Goal: Task Accomplishment & Management: Use online tool/utility

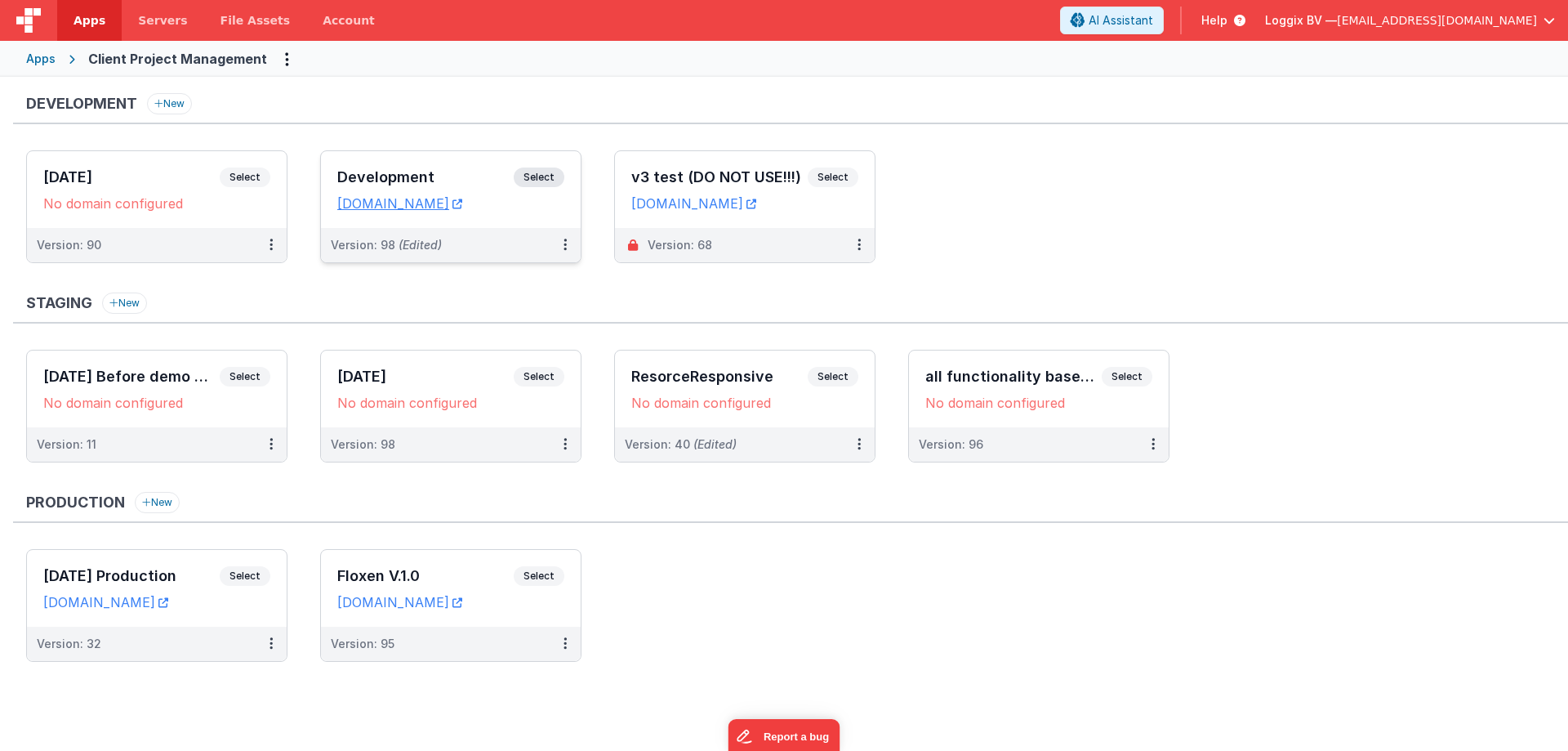
click at [552, 180] on span "Select" at bounding box center [539, 177] width 50 height 19
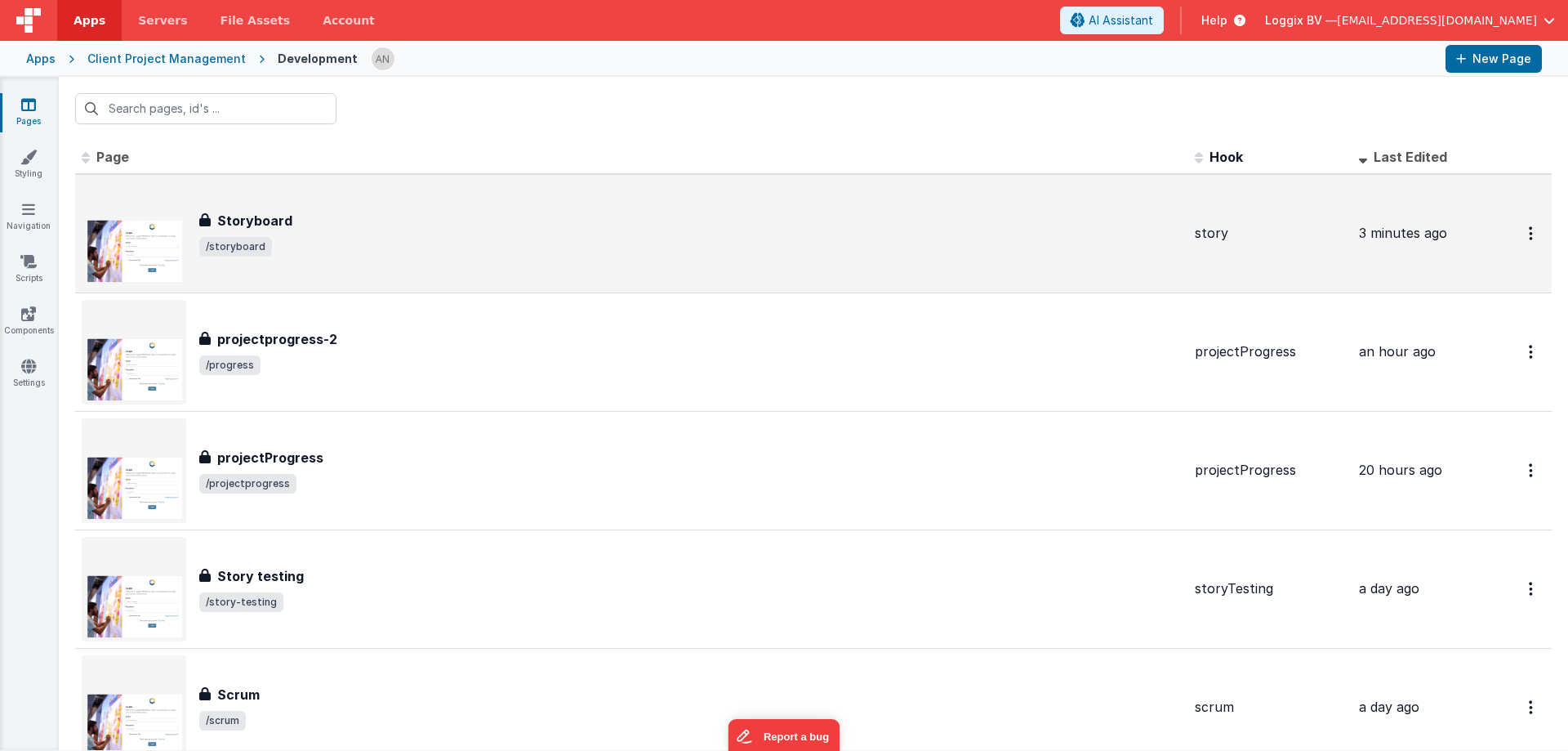
click at [510, 224] on div "Storyboard" at bounding box center [690, 220] width 983 height 19
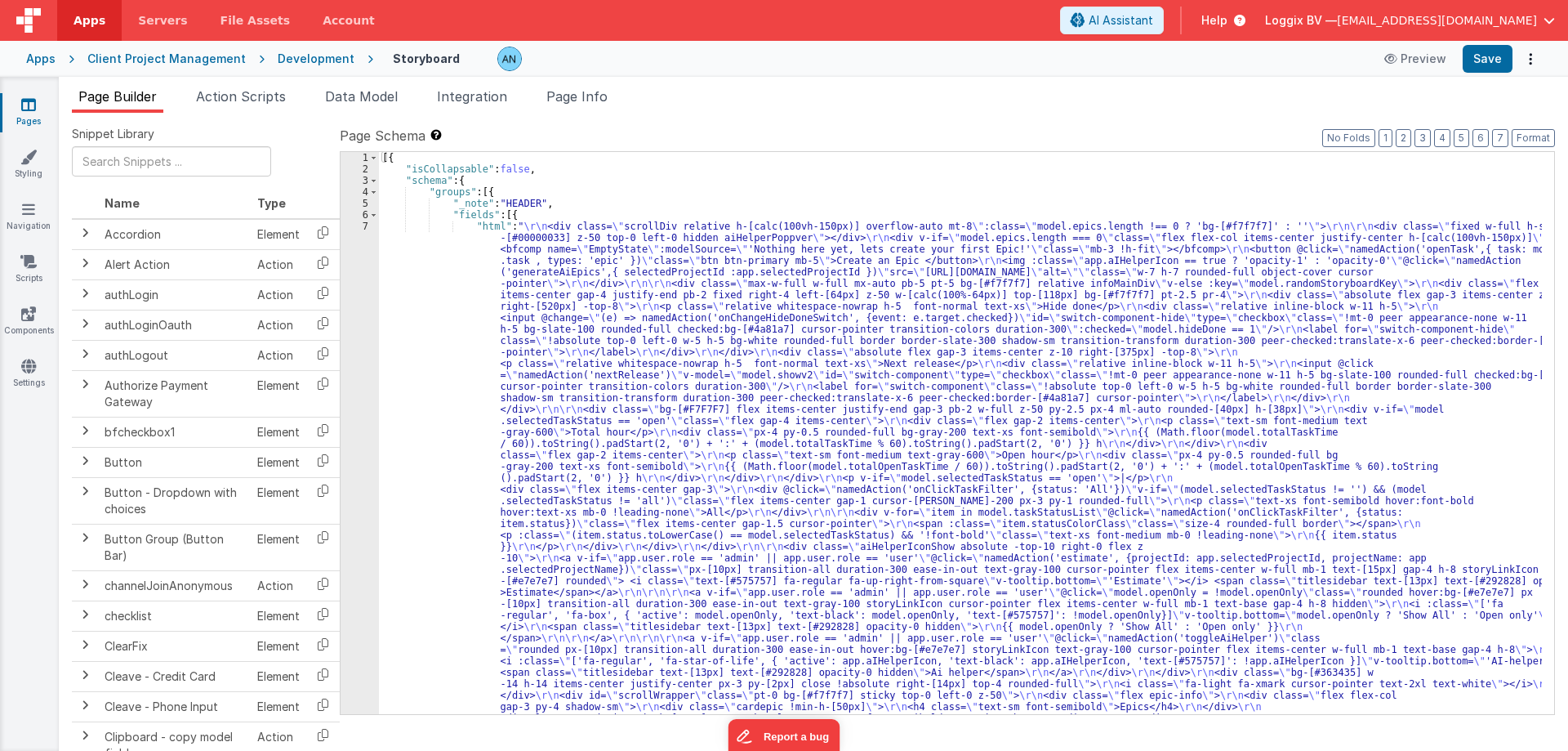
click at [30, 103] on icon at bounding box center [28, 104] width 15 height 16
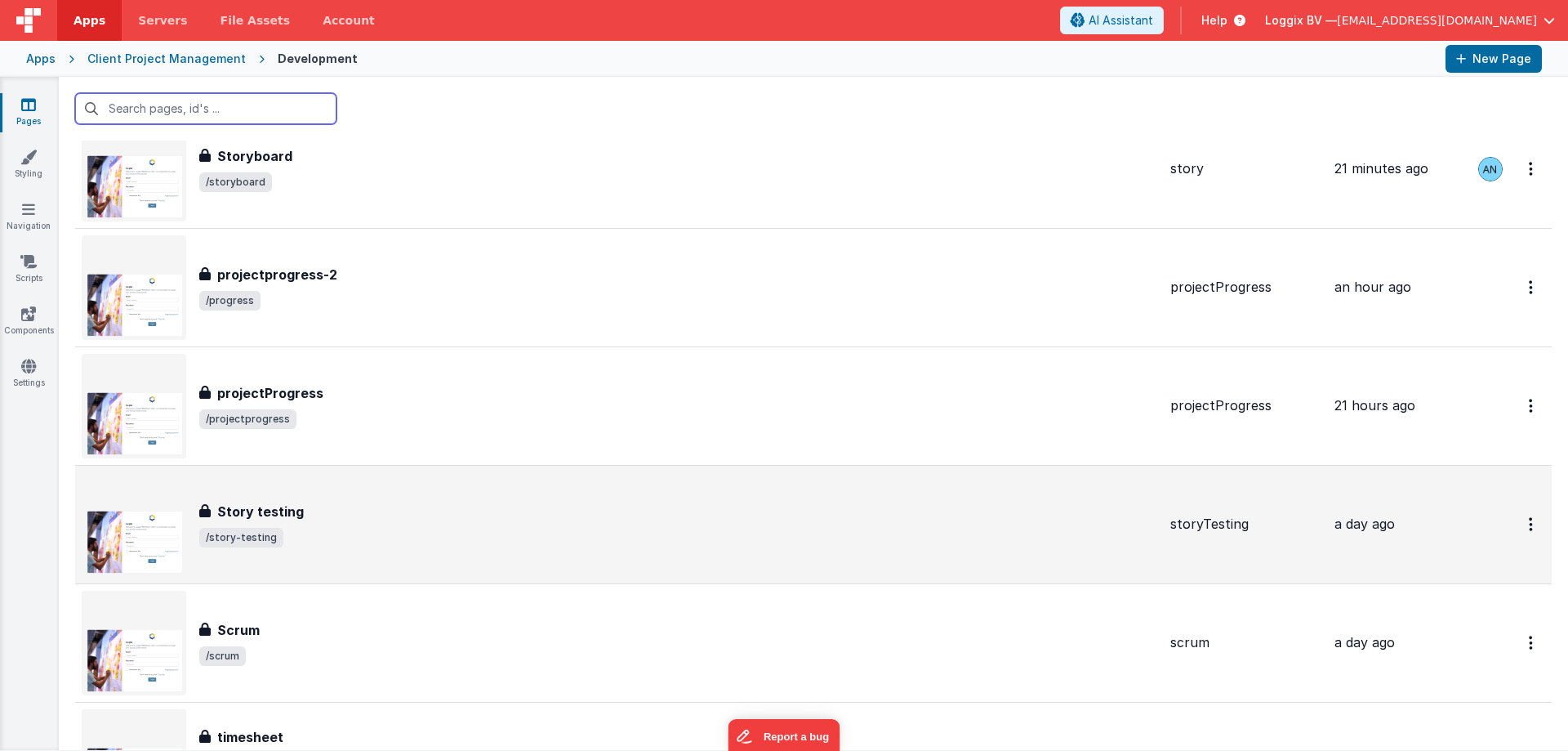
scroll to position [164, 0]
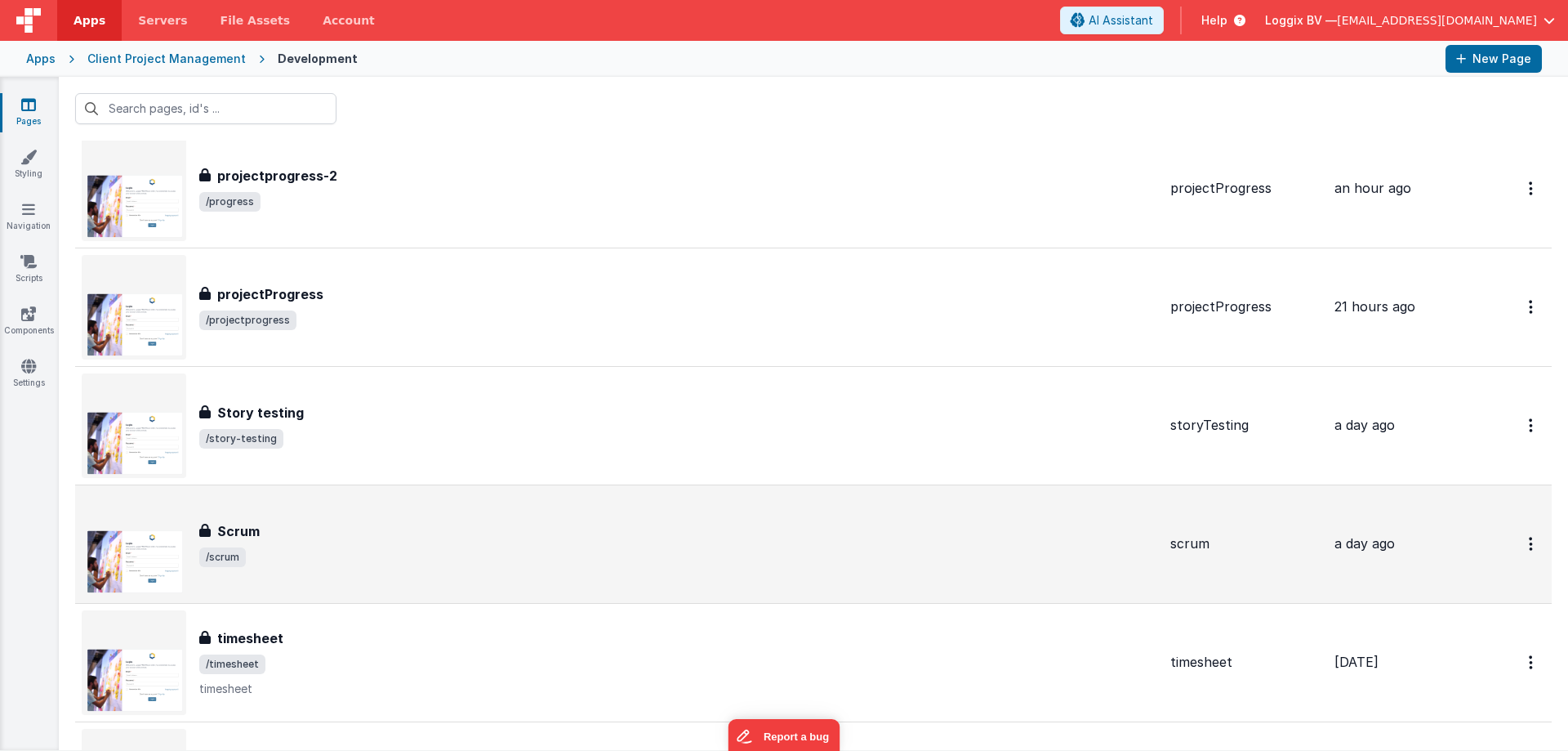
click at [390, 530] on div "Scrum" at bounding box center [677, 531] width 958 height 19
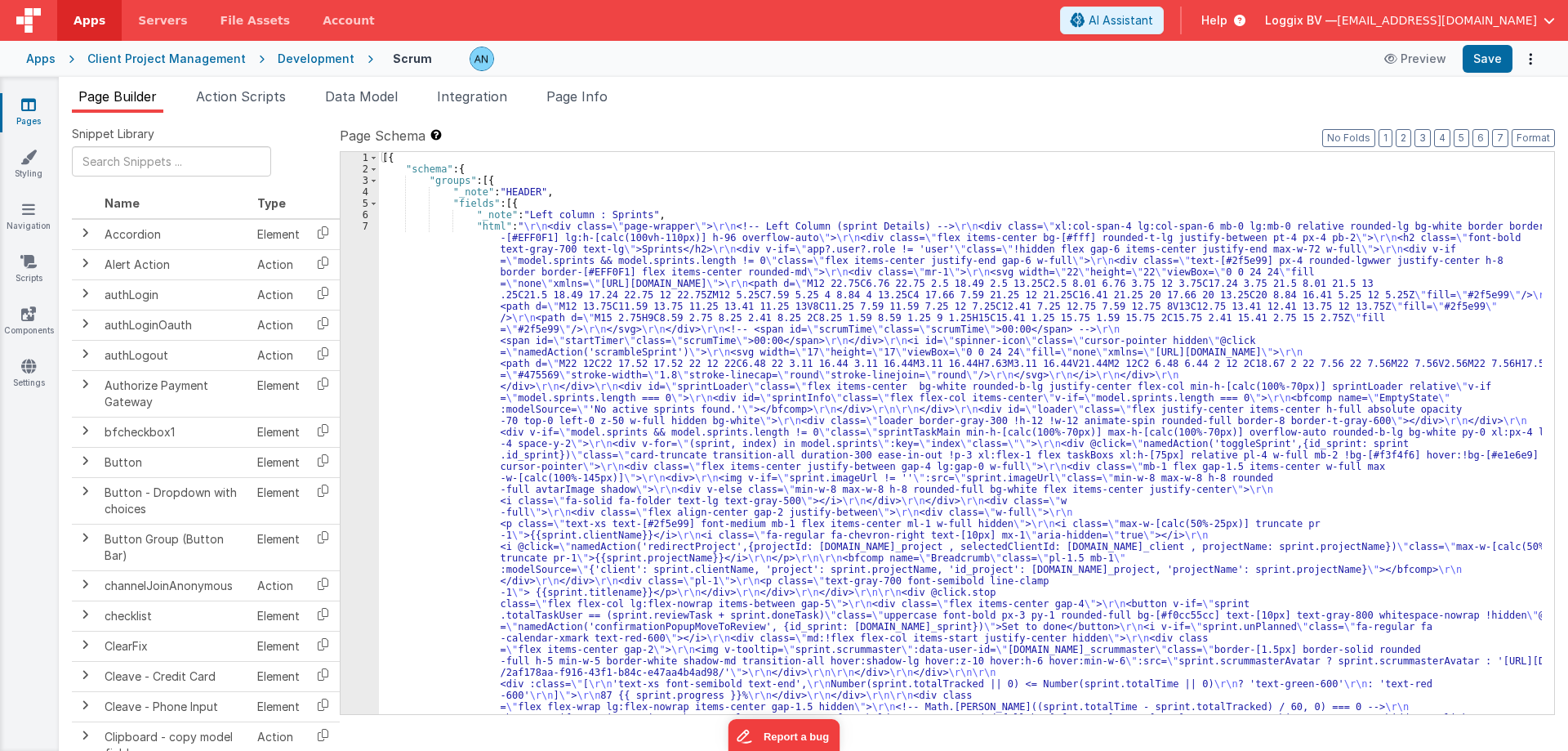
click at [367, 232] on div "7" at bounding box center [359, 757] width 38 height 1075
click at [367, 226] on div "7" at bounding box center [359, 757] width 38 height 1075
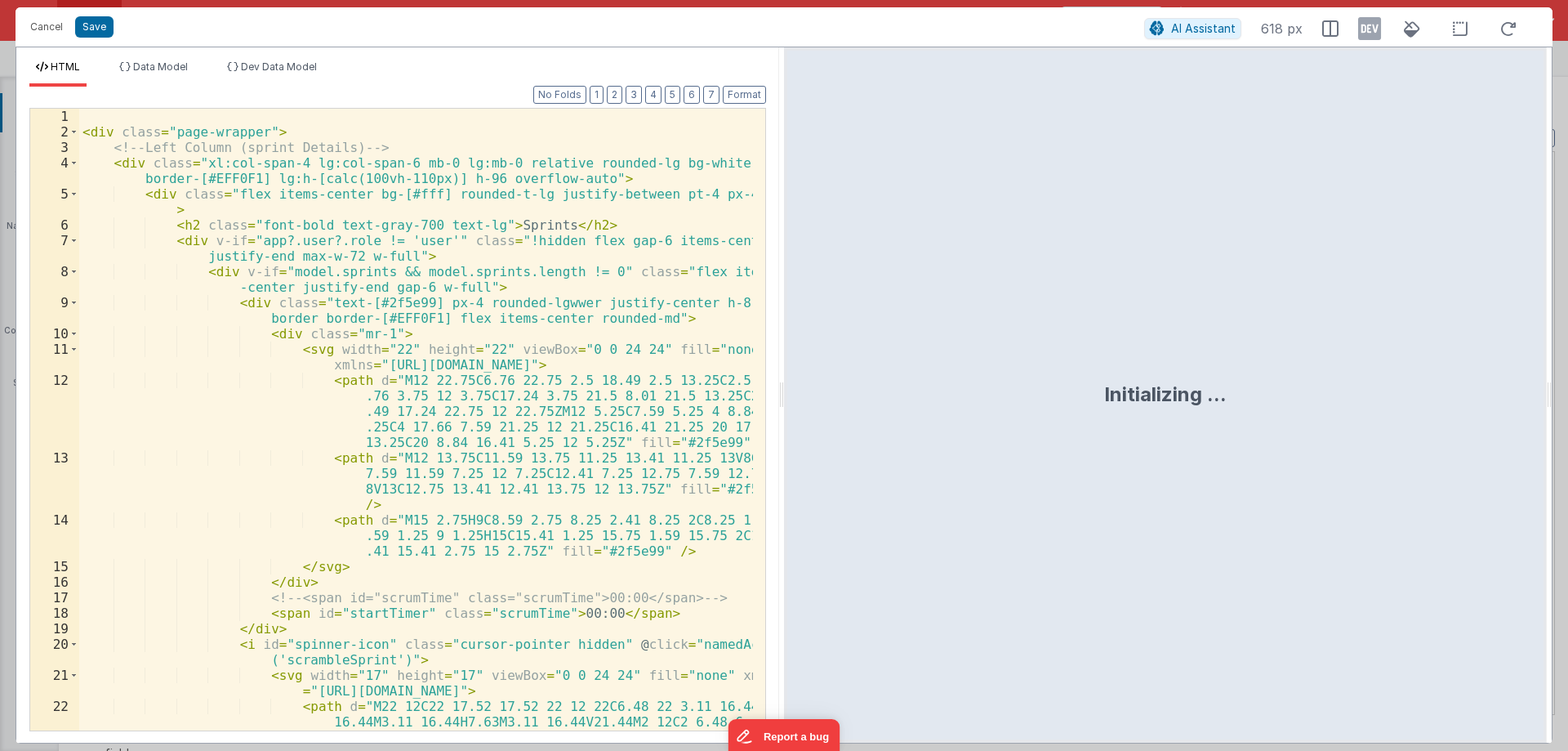
click at [362, 220] on div "< div class = "page-wrapper" > <!-- Left Column (sprint Details) --> < div clas…" at bounding box center [417, 466] width 674 height 715
drag, startPoint x: 778, startPoint y: 380, endPoint x: 1055, endPoint y: 410, distance: 278.6
click at [1056, 410] on html "Cancel Save AI Assistant 618 px HTML Data Model Dev Data Model Format 7 6 5 4 3…" at bounding box center [784, 375] width 1568 height 751
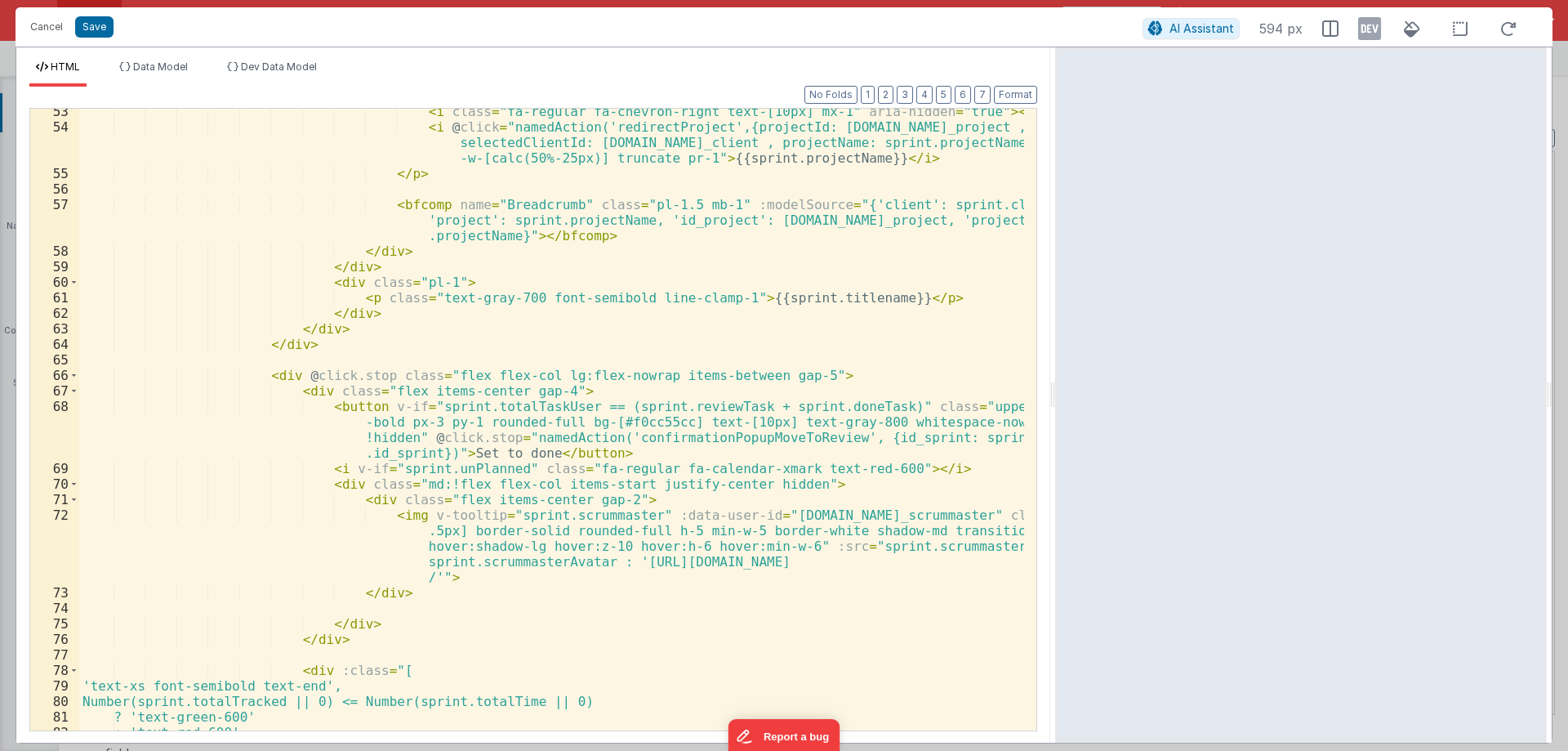
scroll to position [980, 0]
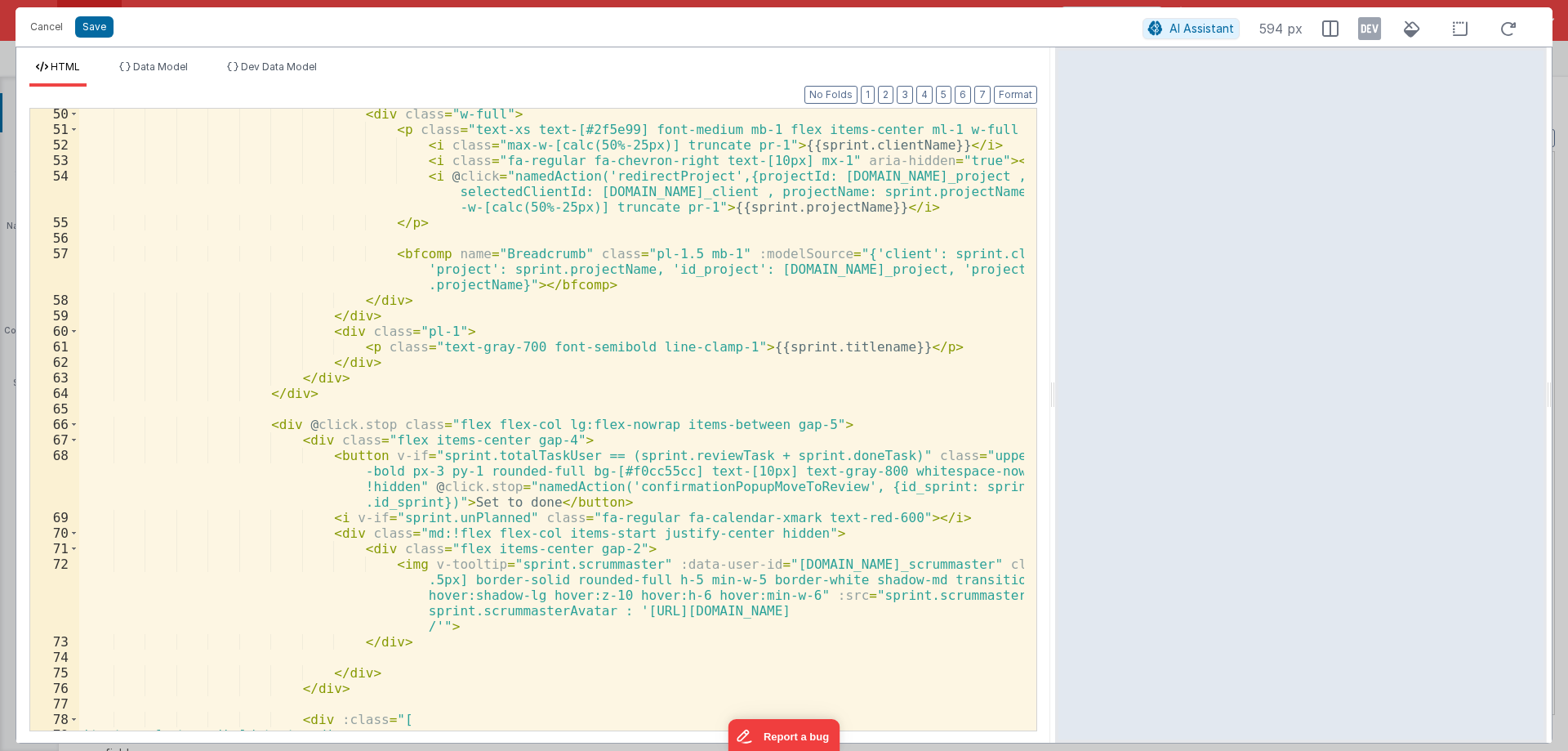
click at [753, 270] on div "< div class = "w-full" > < p class = "text-xs text-[#2f5e99] font-medium mb-1 f…" at bounding box center [552, 433] width 945 height 653
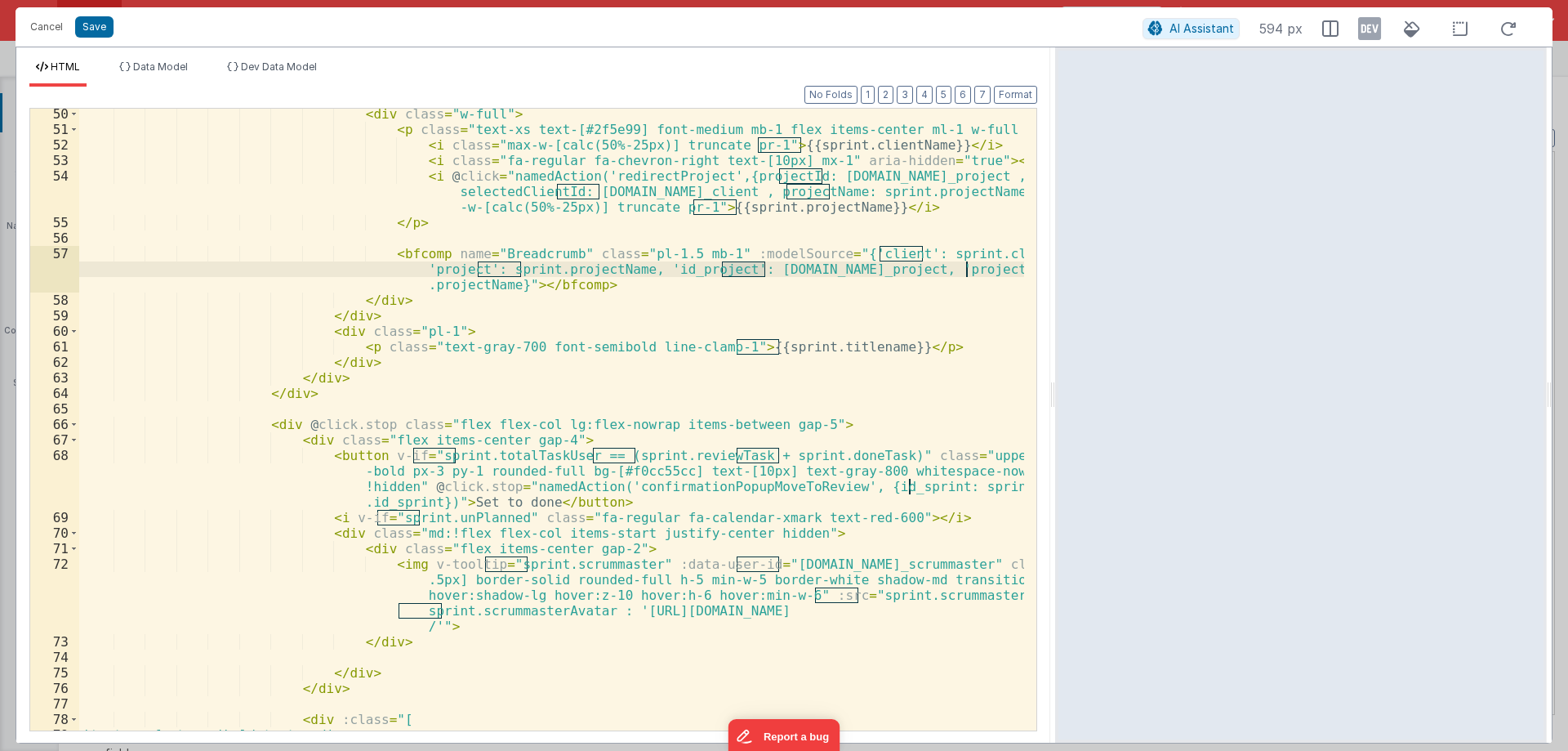
click at [799, 269] on div "< div class = "w-full" > < p class = "text-xs text-[#2f5e99] font-medium mb-1 f…" at bounding box center [552, 433] width 945 height 653
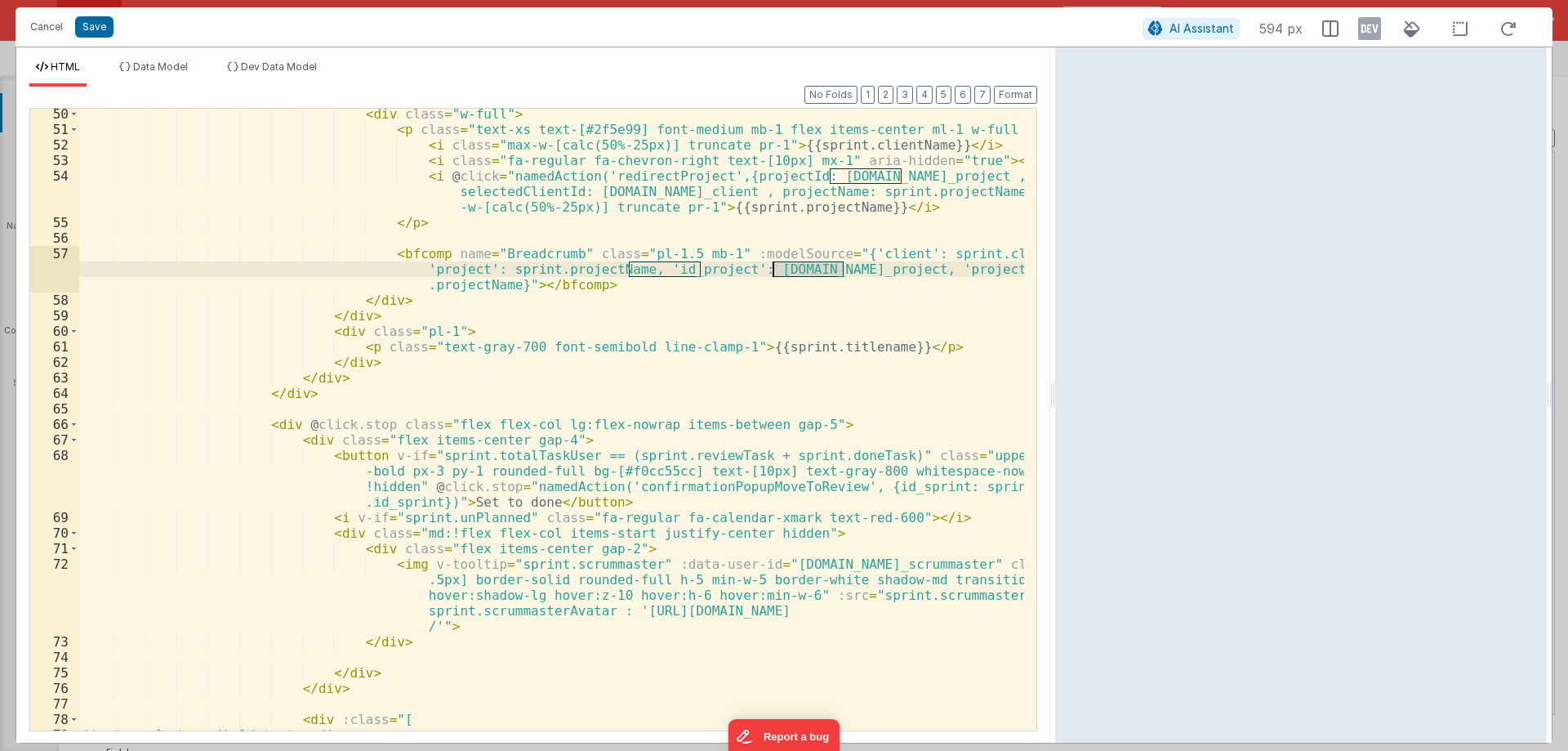
click at [799, 269] on div "< div class = "w-full" > < p class = "text-xs text-[#2f5e99] font-medium mb-1 f…" at bounding box center [552, 433] width 945 height 653
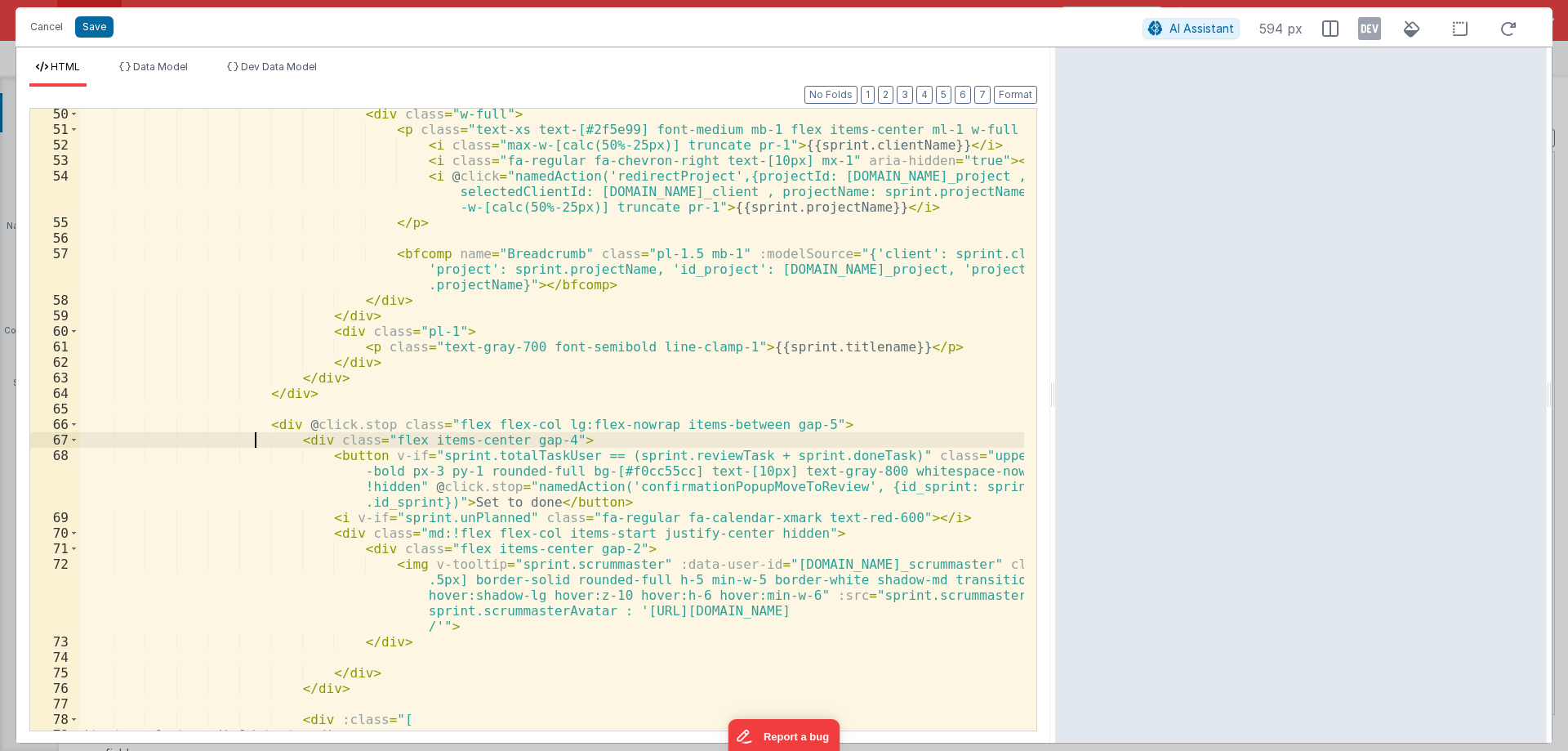
click at [257, 442] on div "< div class = "w-full" > < p class = "text-xs text-[#2f5e99] font-medium mb-1 f…" at bounding box center [552, 433] width 945 height 653
click at [47, 20] on button "Cancel" at bounding box center [46, 27] width 49 height 23
click at [47, 22] on button "Cancel" at bounding box center [46, 27] width 49 height 23
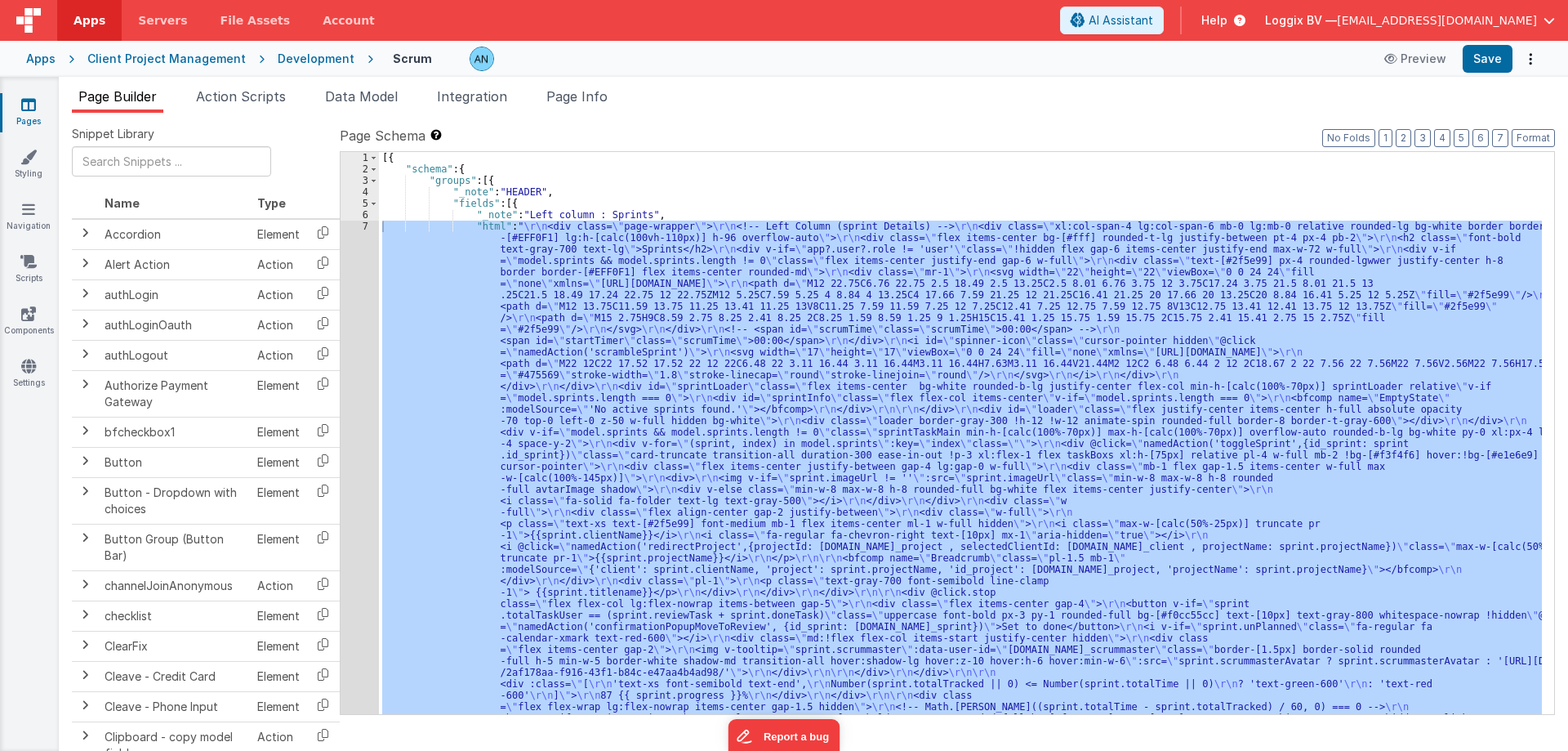
click at [27, 109] on icon at bounding box center [28, 104] width 15 height 16
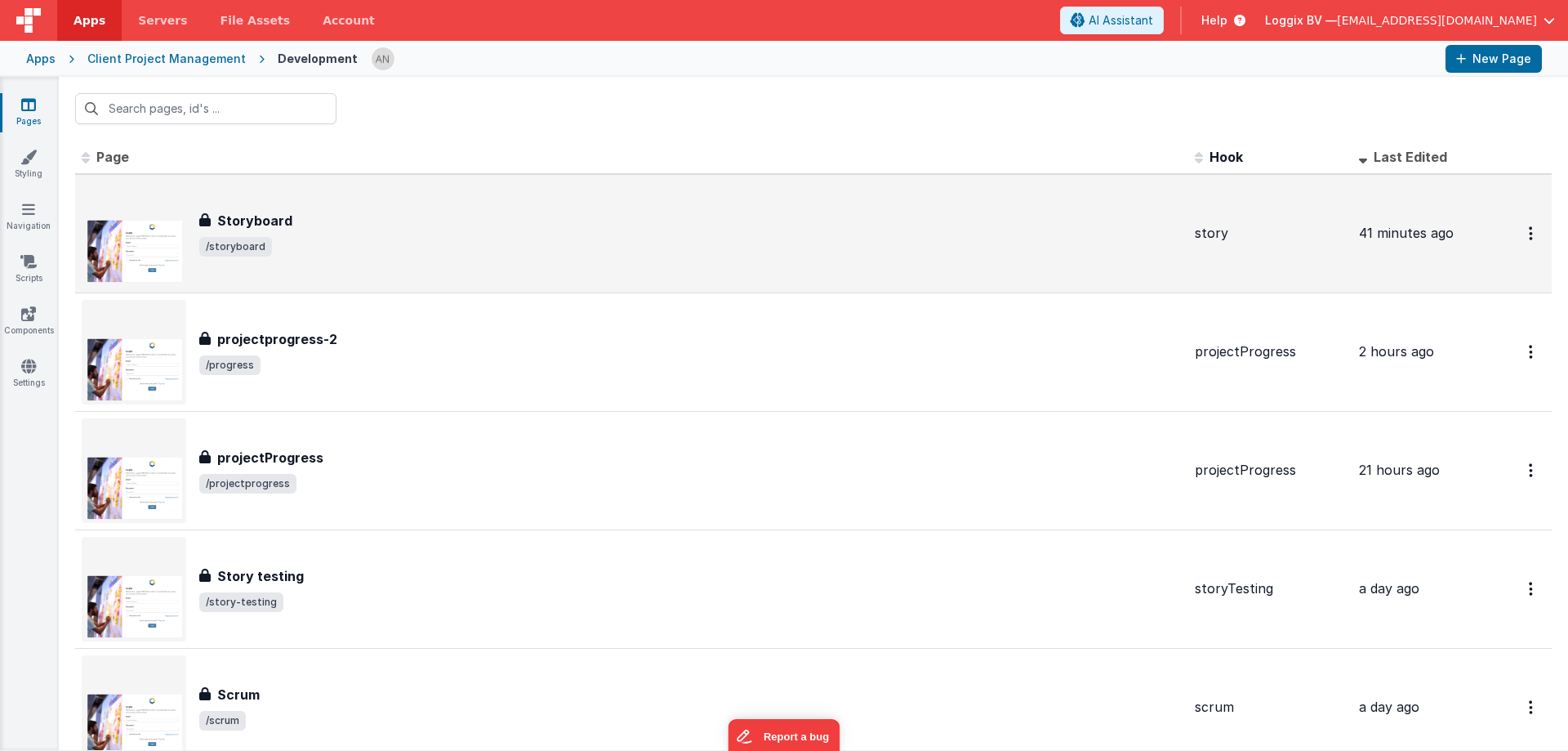
click at [296, 244] on span "/storyboard" at bounding box center [690, 247] width 983 height 19
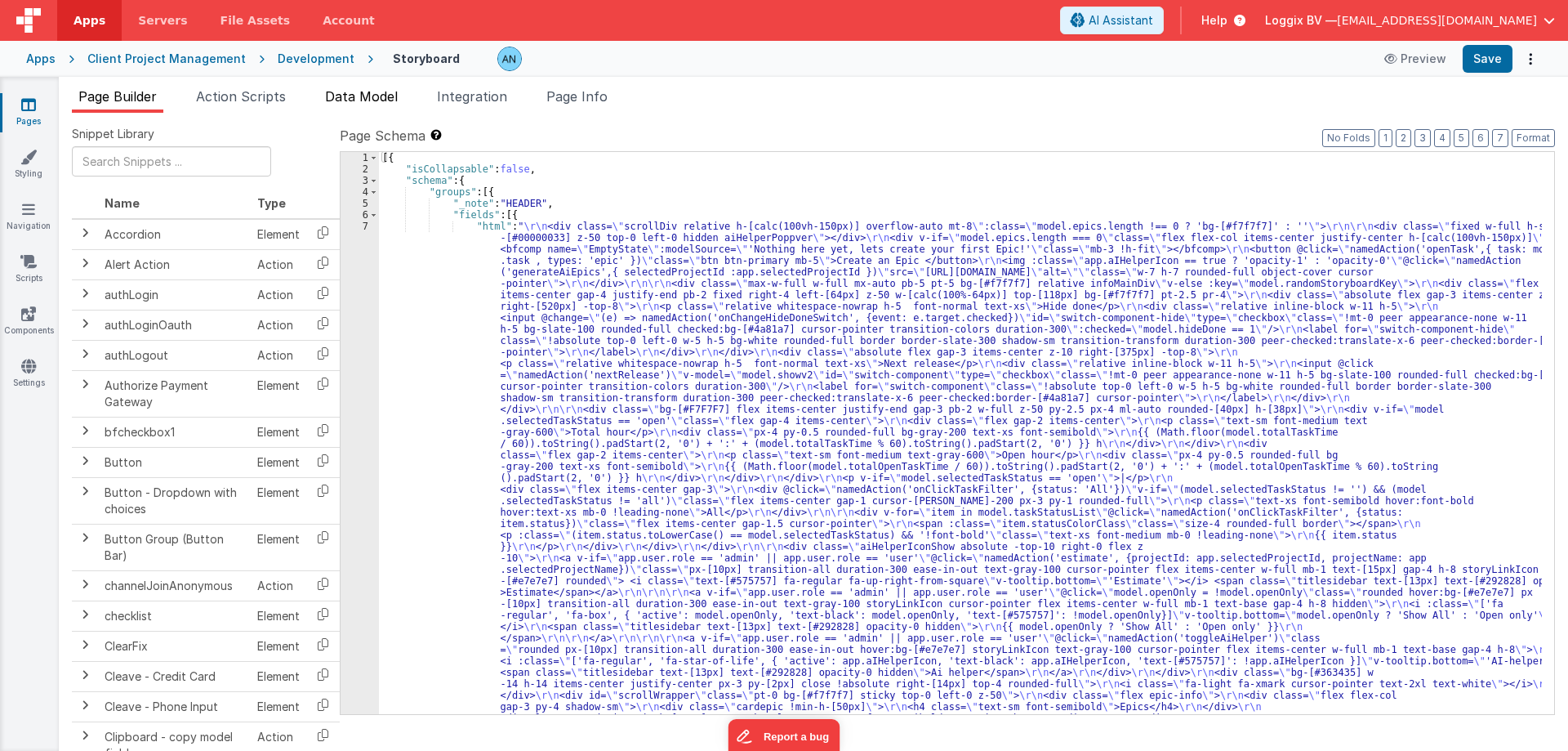
click at [371, 92] on span "Data Model" at bounding box center [362, 96] width 73 height 16
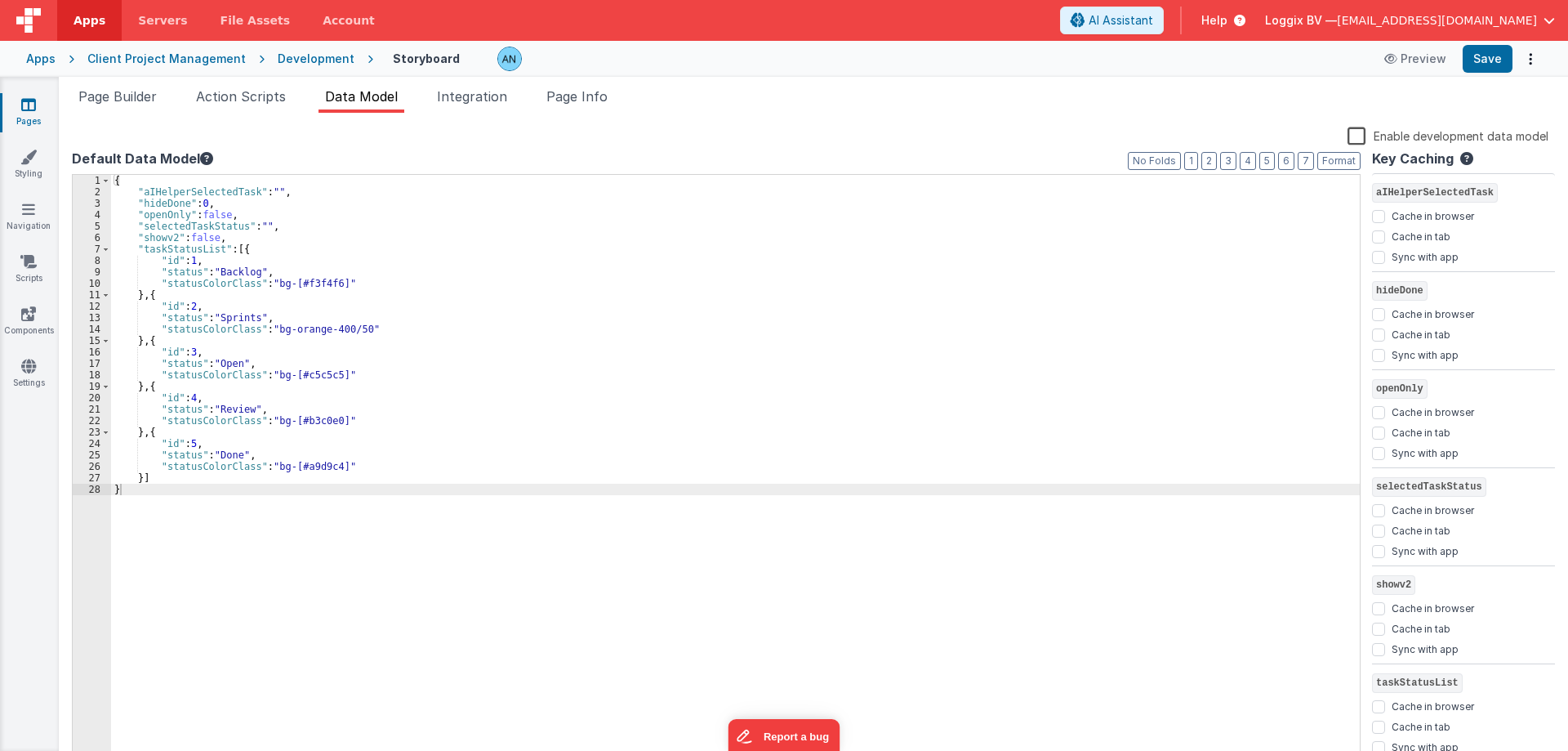
click at [1139, 465] on div "{ "aIHelperSelectedTask" : "" , "hideDone" : 0 , "openOnly" : false , "selected…" at bounding box center [736, 481] width 1249 height 613
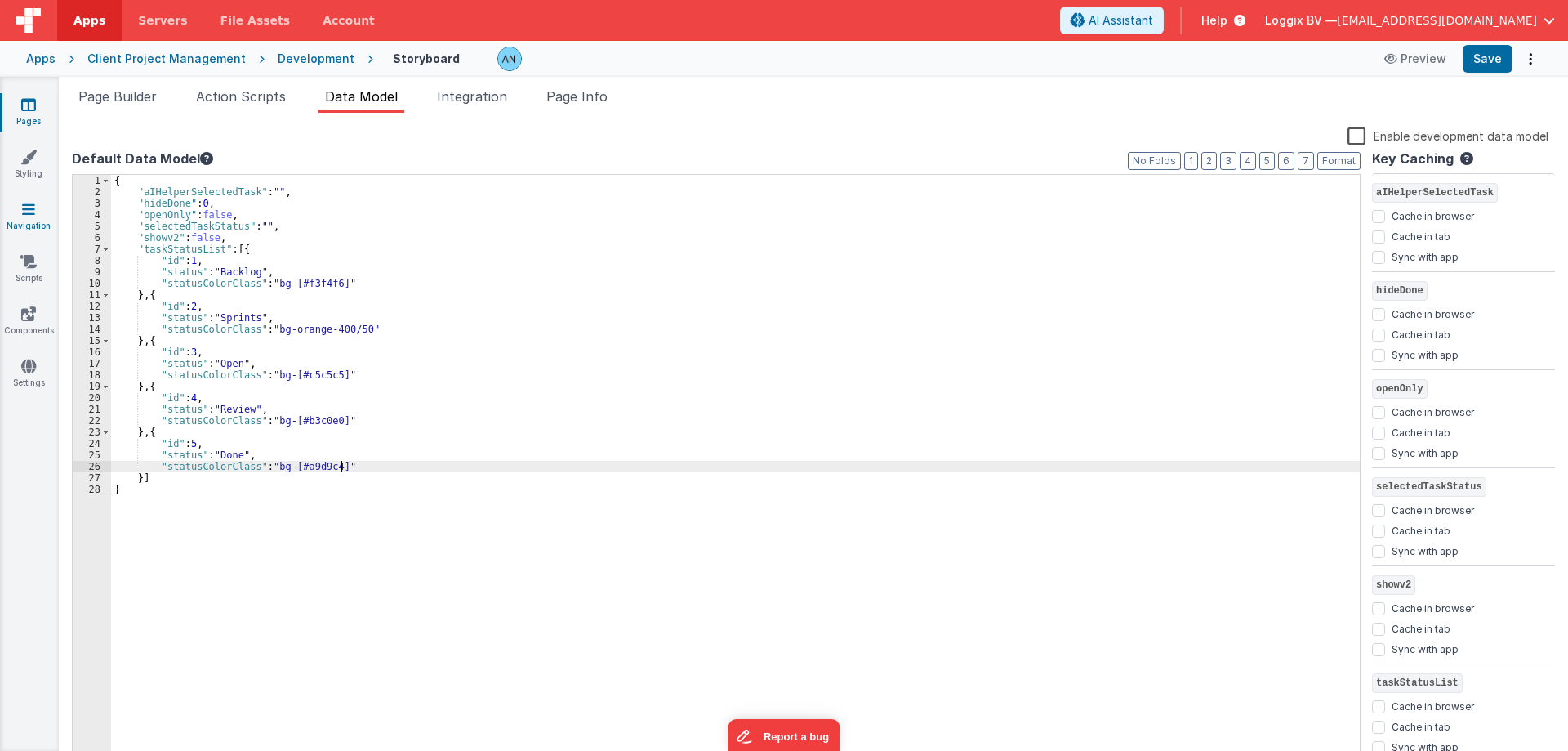
click at [34, 226] on link "Navigation" at bounding box center [28, 217] width 59 height 33
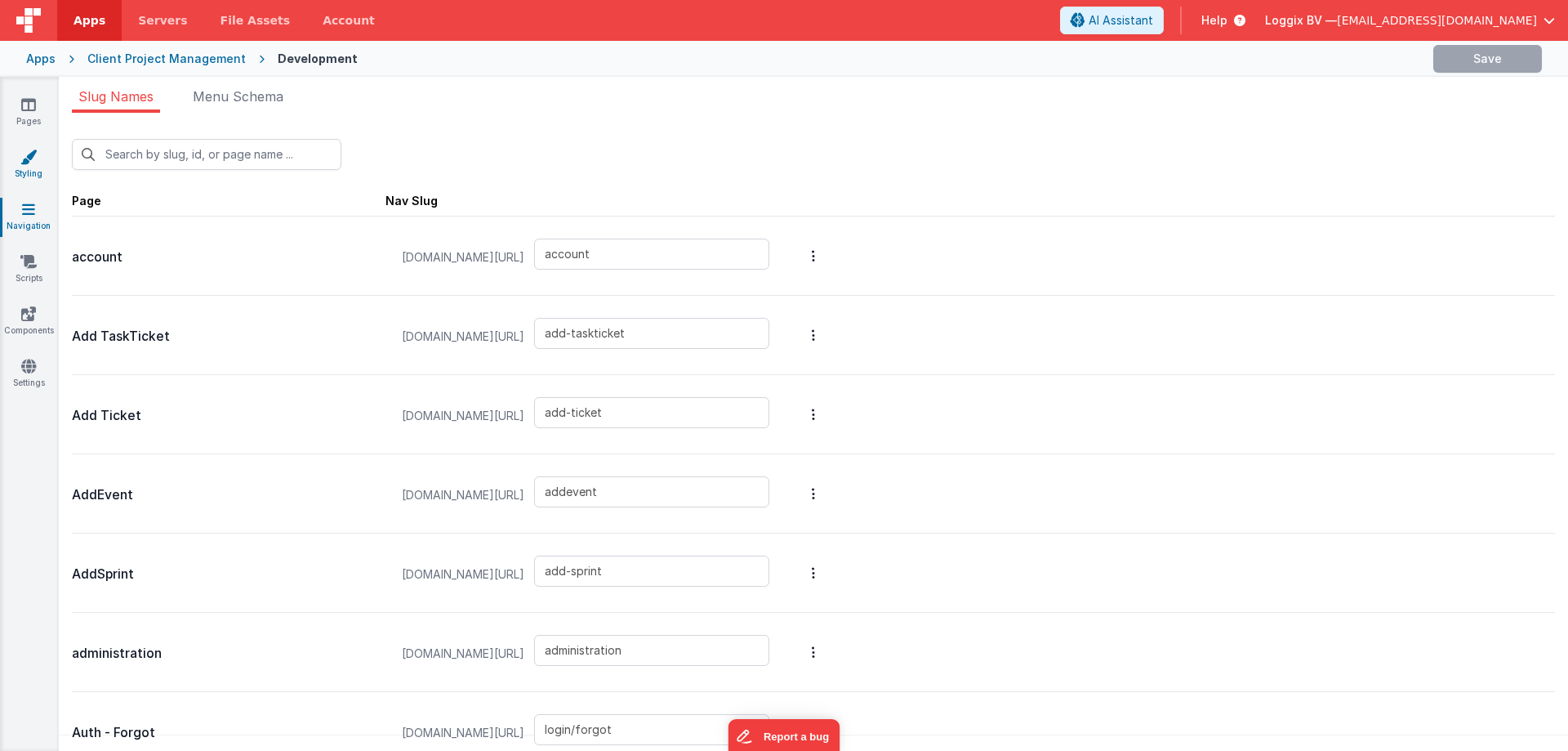
click at [27, 163] on icon at bounding box center [28, 157] width 16 height 16
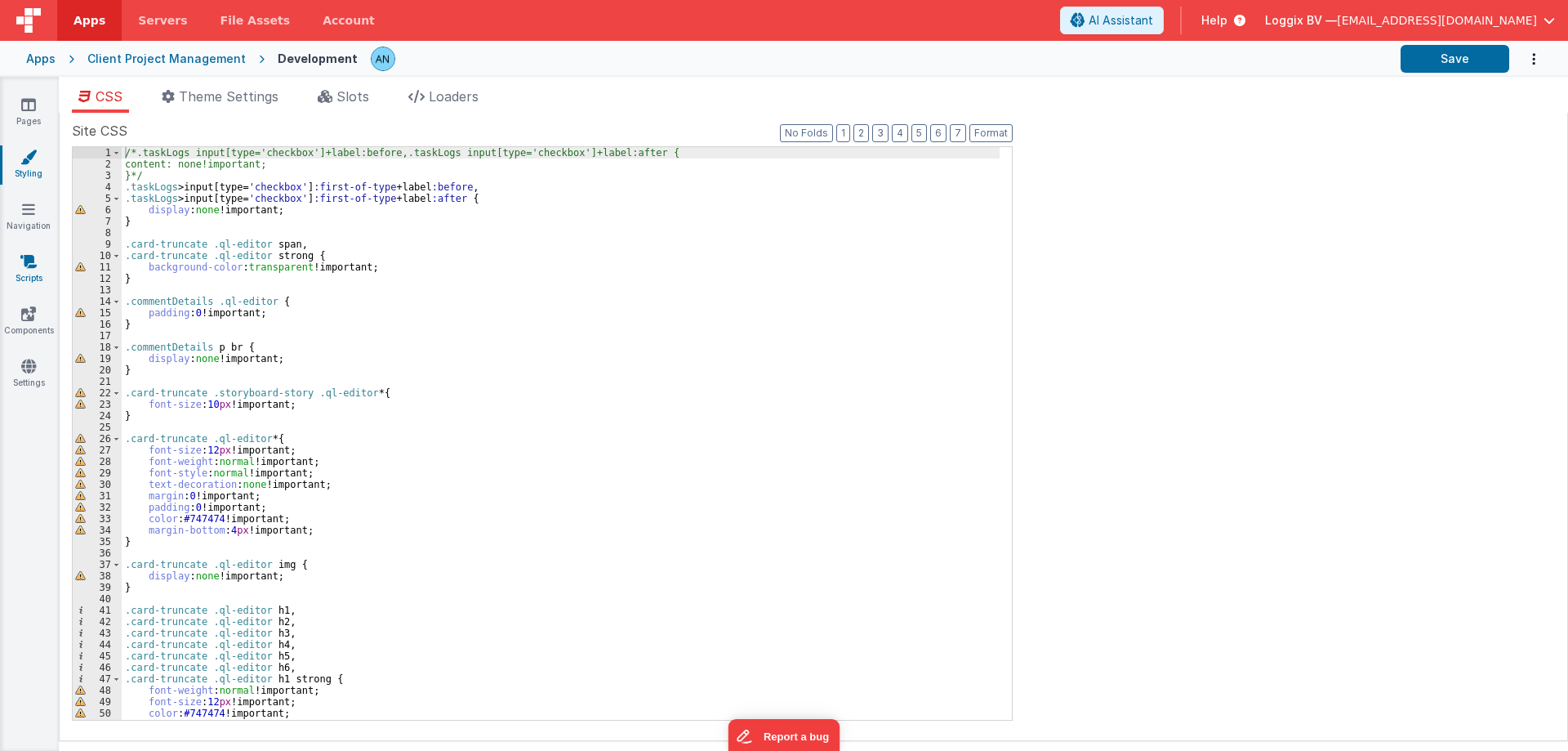
click at [30, 269] on icon at bounding box center [28, 261] width 16 height 16
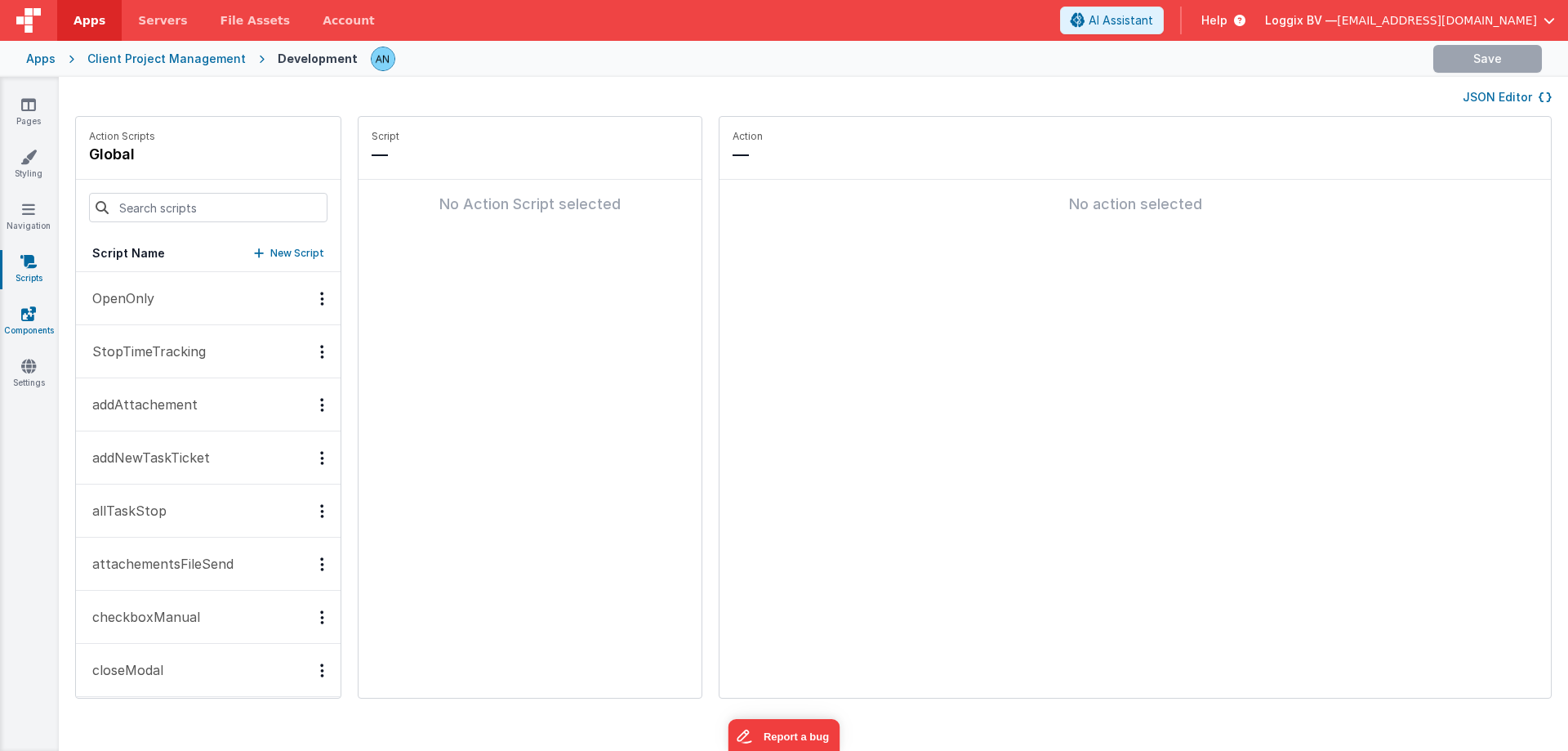
click at [28, 329] on link "Components" at bounding box center [28, 321] width 59 height 33
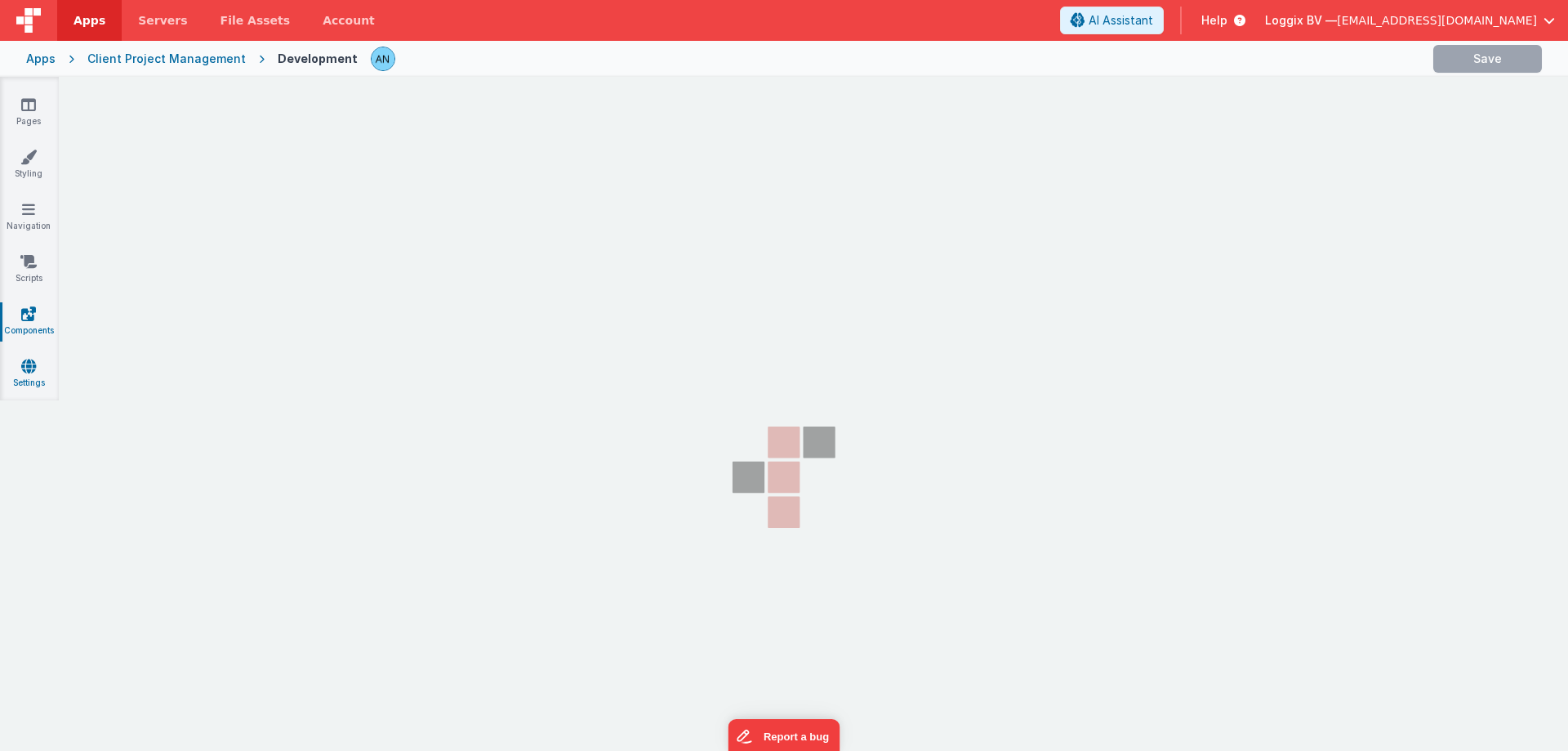
click at [26, 385] on link "Settings" at bounding box center [28, 374] width 59 height 33
click at [38, 166] on link "Styling" at bounding box center [28, 165] width 59 height 33
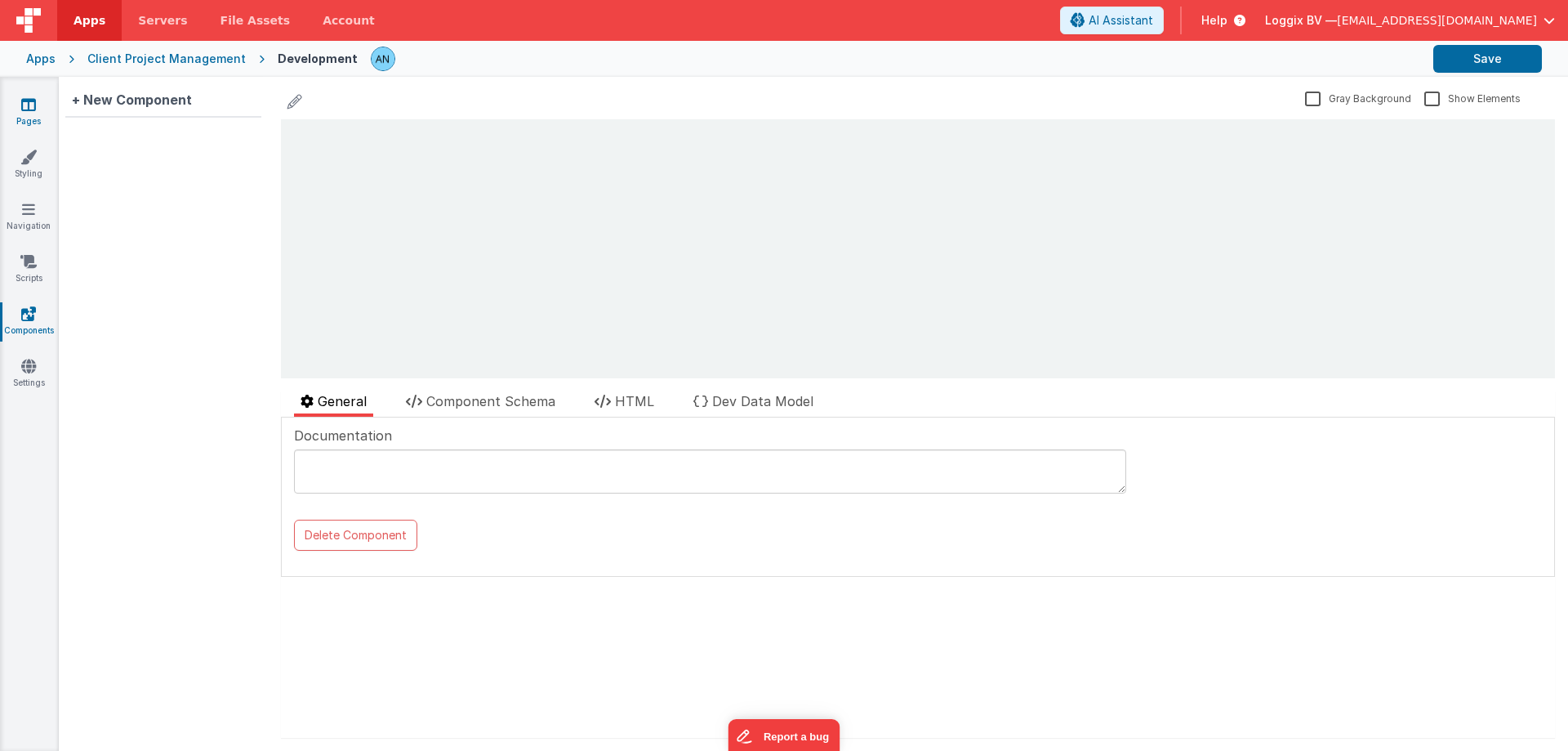
click at [29, 112] on icon at bounding box center [28, 104] width 15 height 16
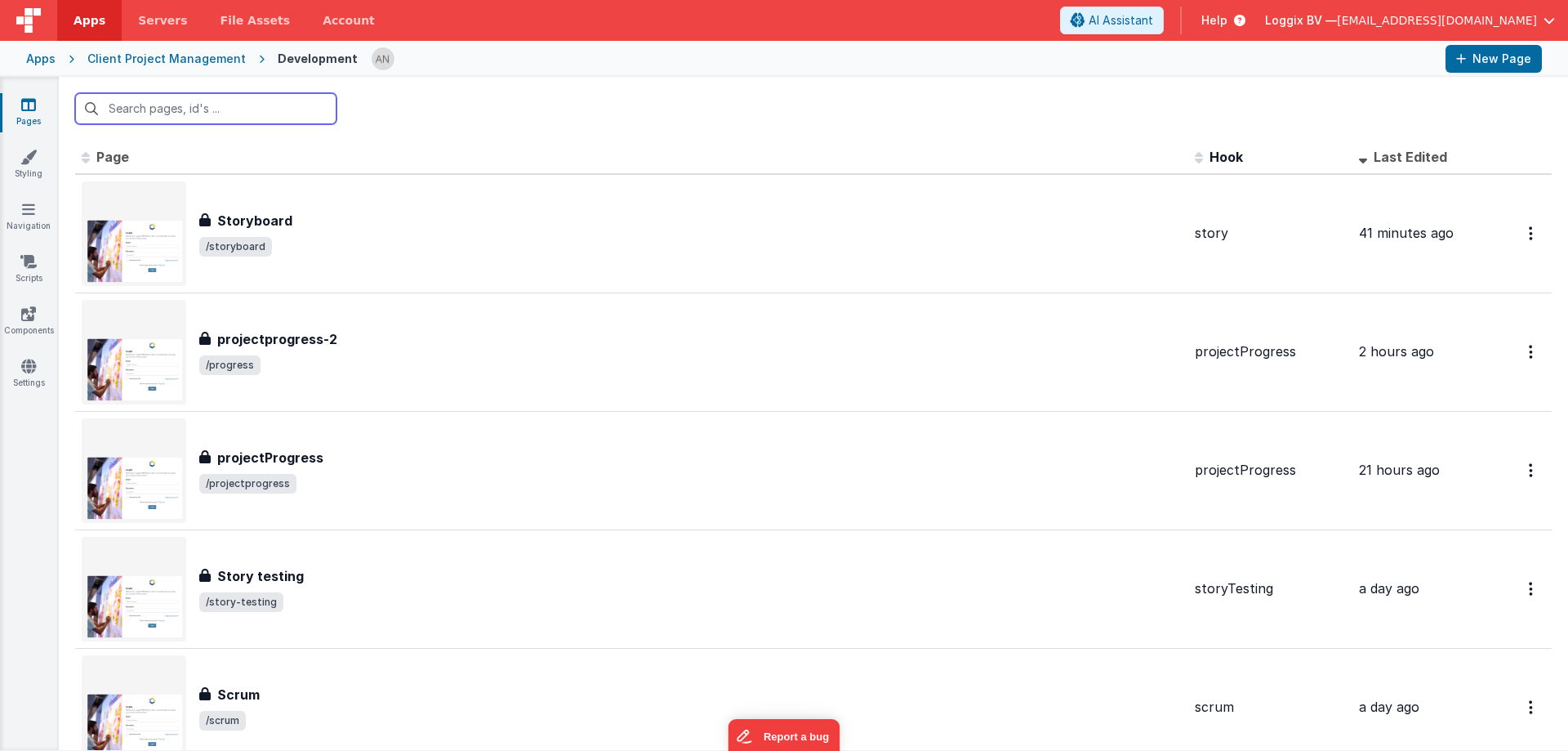
click at [407, 105] on div at bounding box center [814, 109] width 1510 height 64
click at [402, 104] on div at bounding box center [814, 109] width 1510 height 64
click at [381, 119] on div at bounding box center [814, 109] width 1510 height 64
click at [378, 96] on div at bounding box center [814, 109] width 1510 height 64
click at [381, 112] on div at bounding box center [814, 109] width 1510 height 64
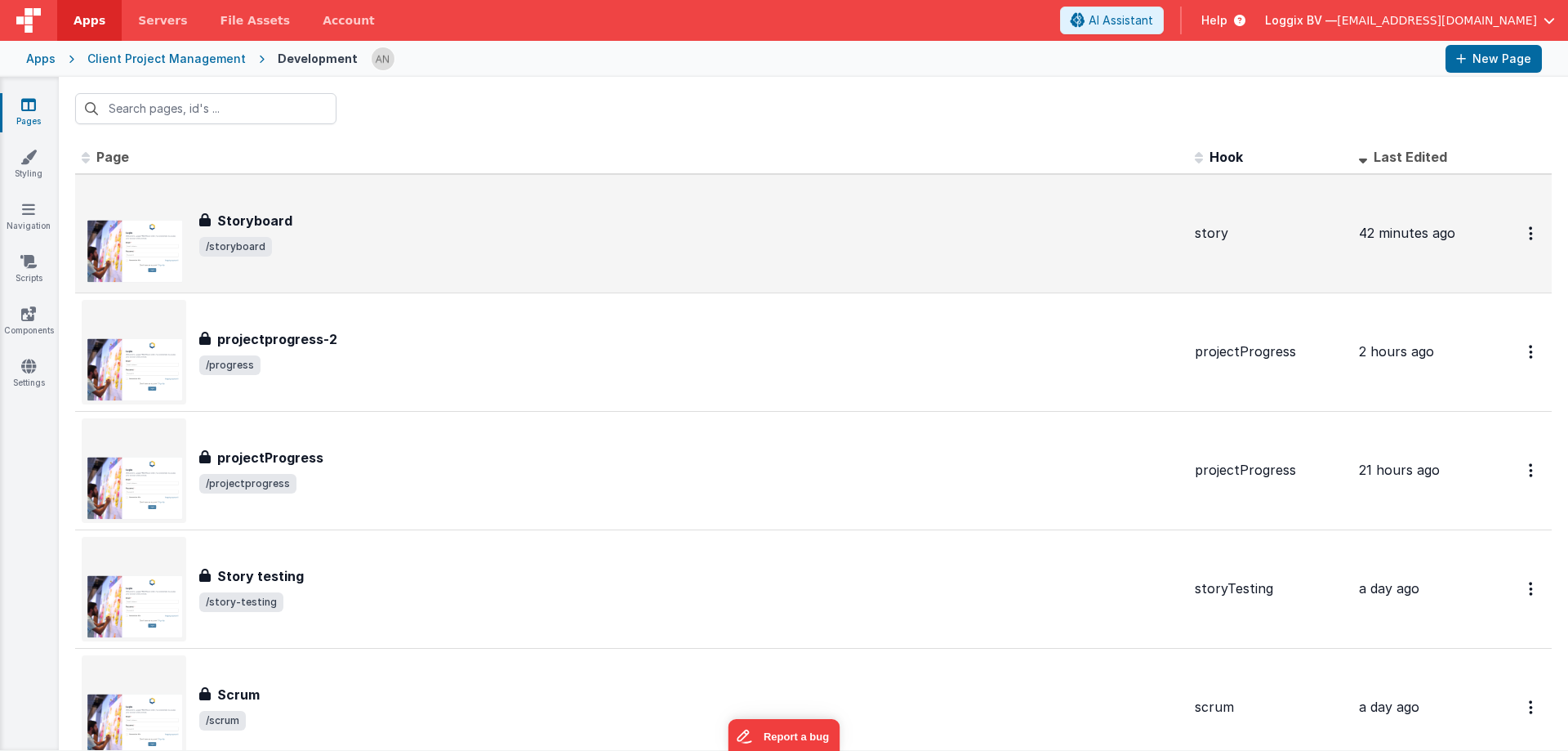
click at [343, 221] on div "Storyboard" at bounding box center [690, 220] width 983 height 19
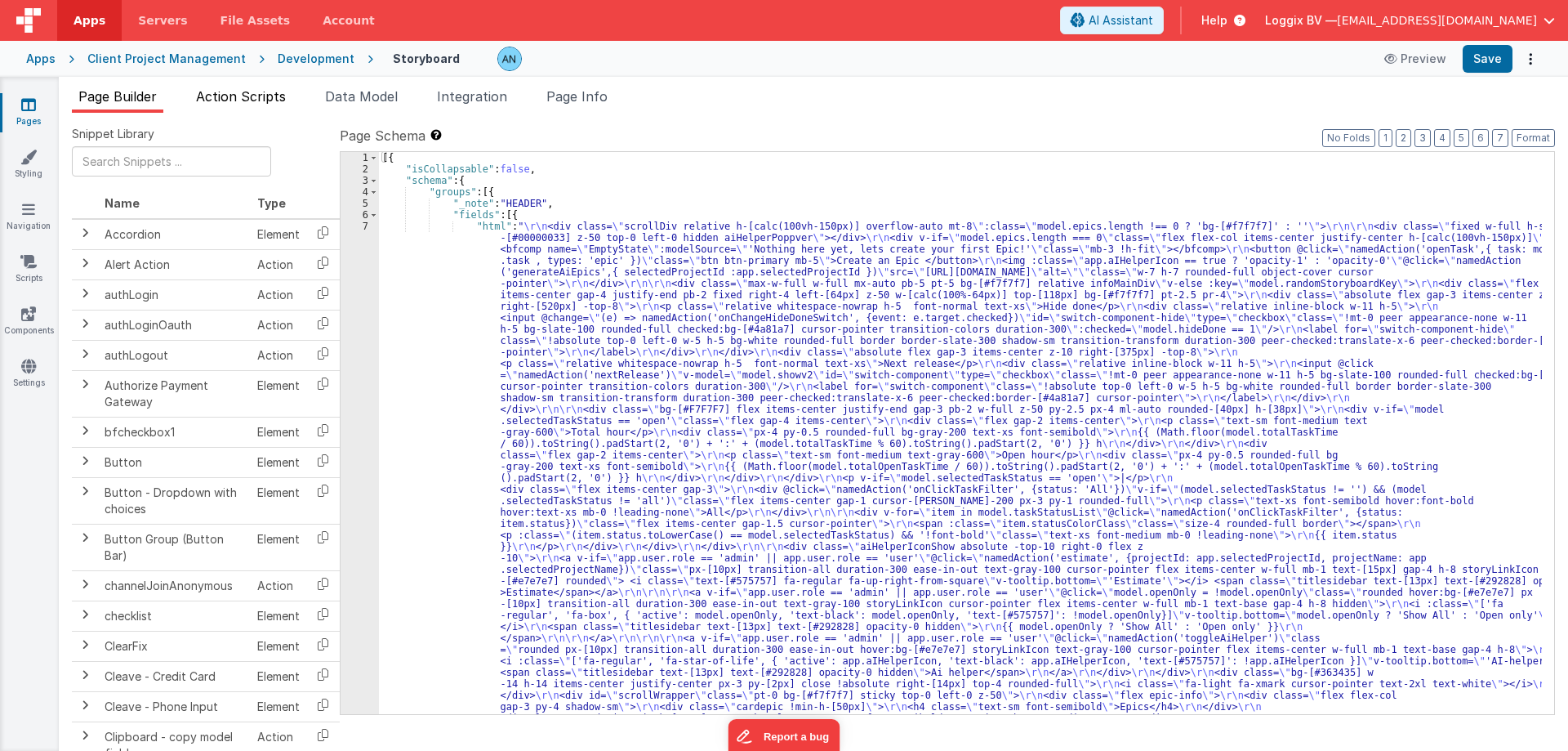
click at [253, 105] on li "Action Scripts" at bounding box center [241, 100] width 103 height 27
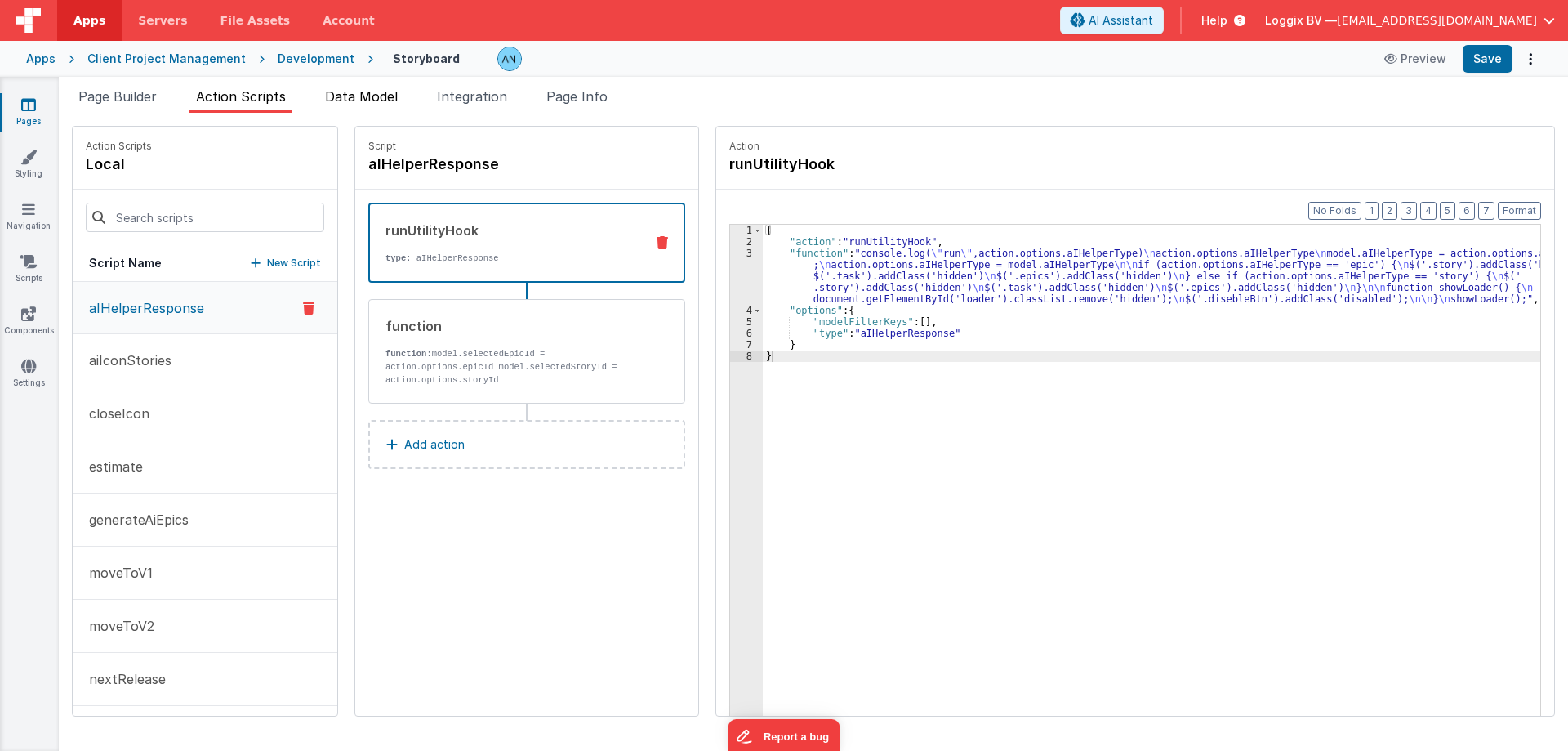
click at [379, 102] on span "Data Model" at bounding box center [362, 96] width 73 height 16
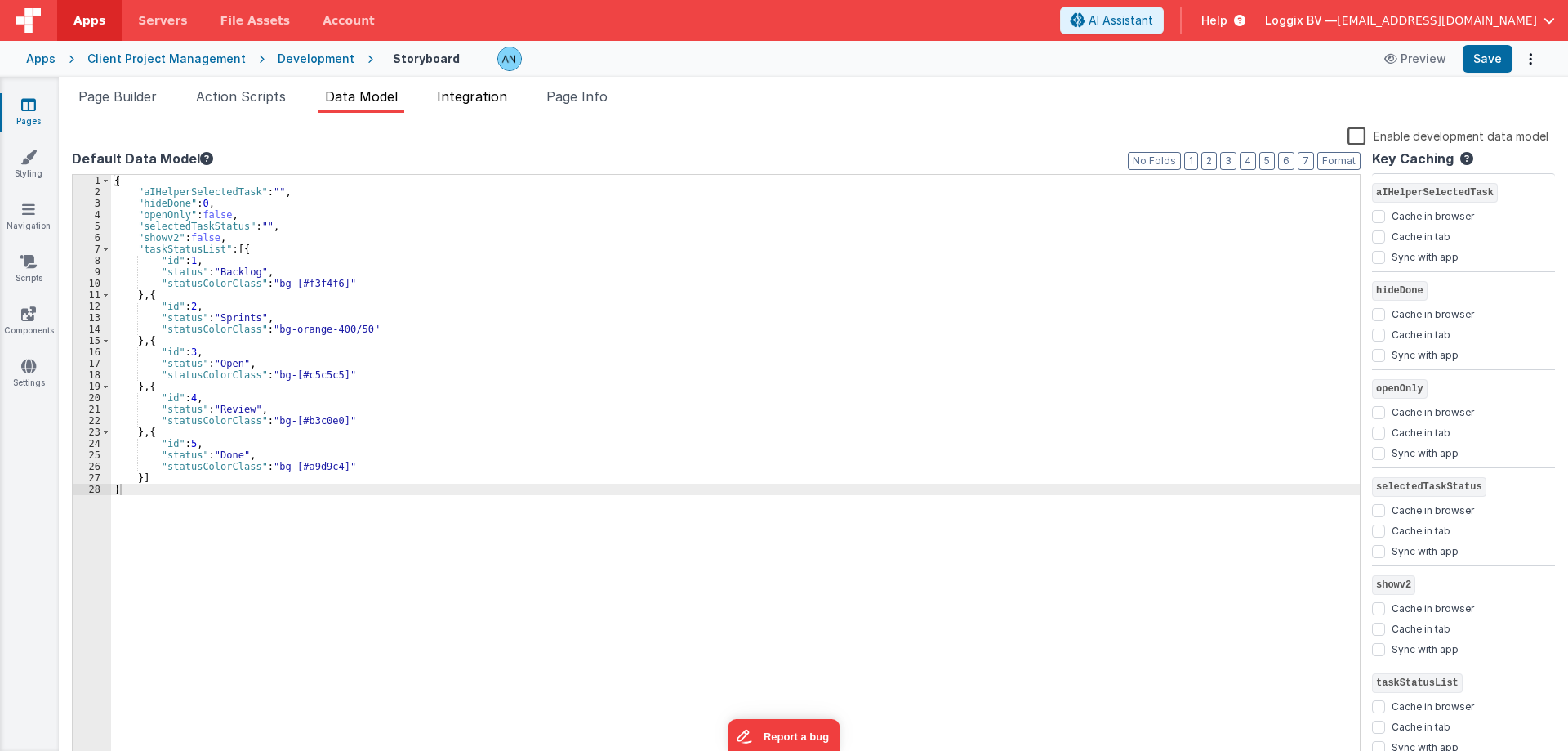
click at [492, 105] on li "Integration" at bounding box center [472, 100] width 83 height 27
